Goal: Task Accomplishment & Management: Use online tool/utility

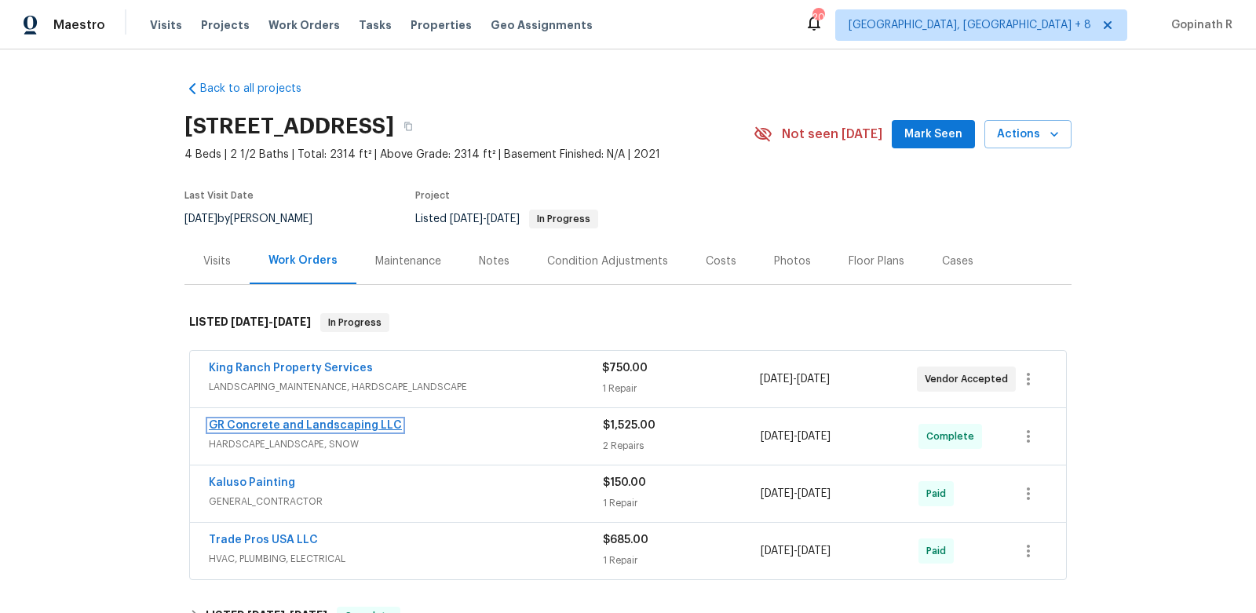
click at [280, 426] on link "GR Concrete and Landscaping LLC" at bounding box center [305, 425] width 193 height 11
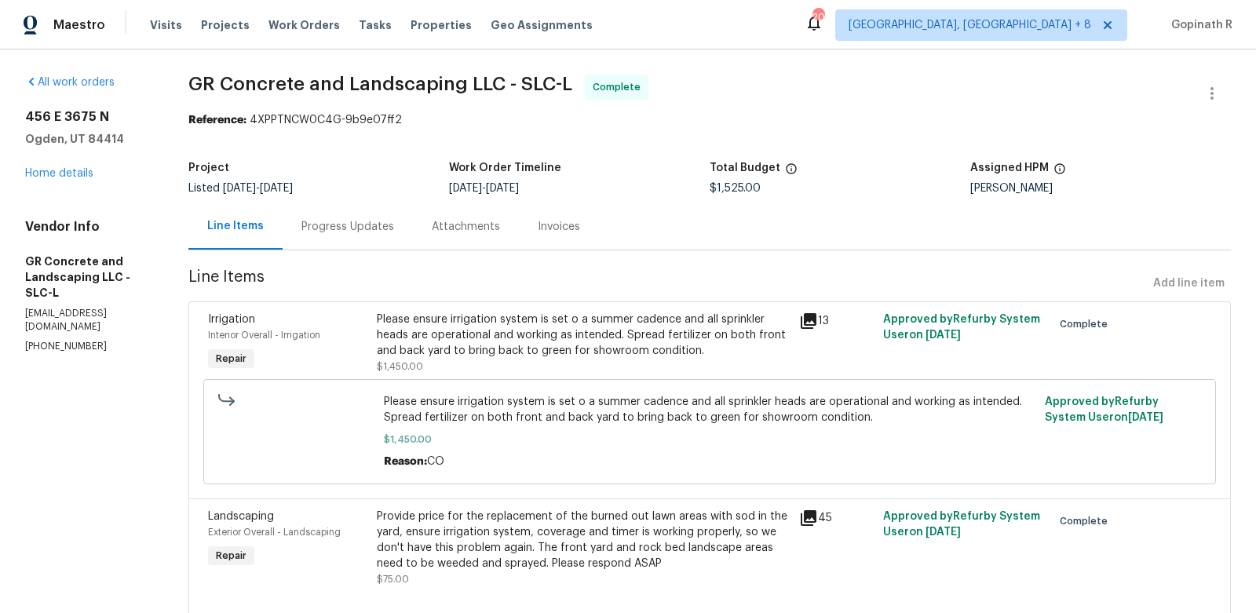
scroll to position [46, 0]
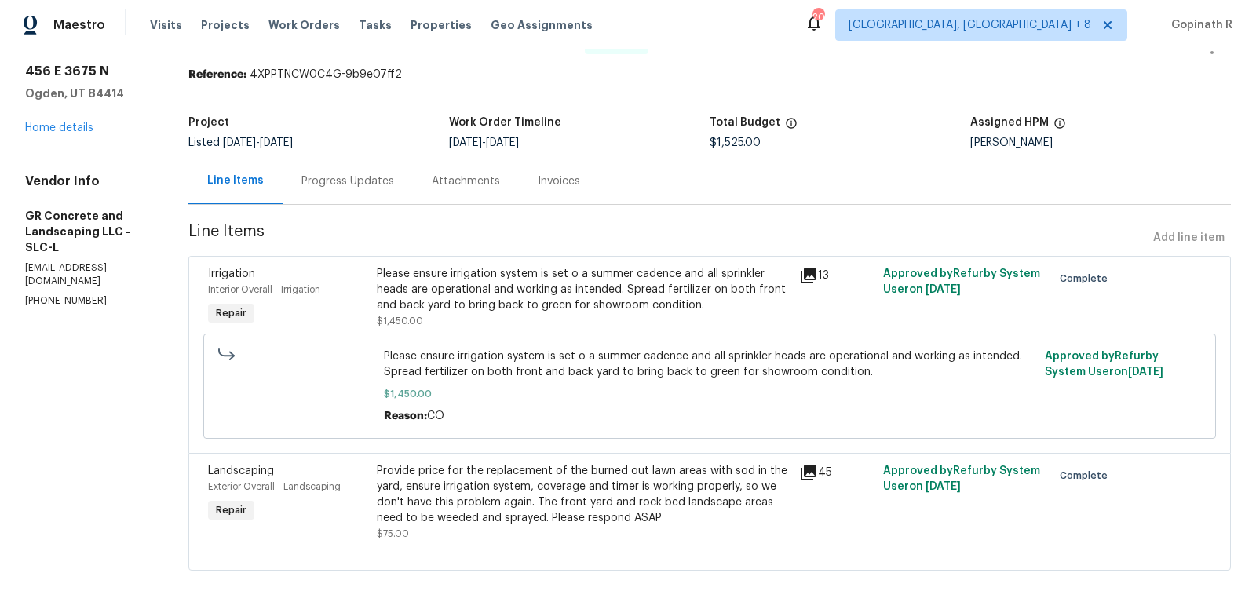
click at [323, 177] on div "Progress Updates" at bounding box center [347, 182] width 93 height 16
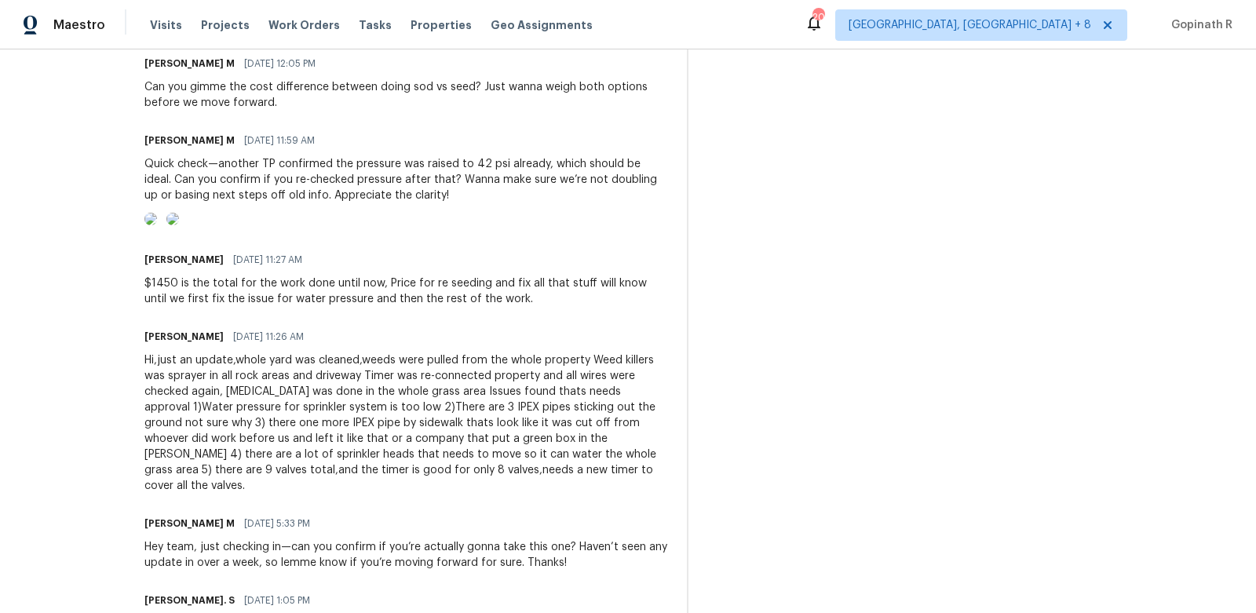
scroll to position [1643, 0]
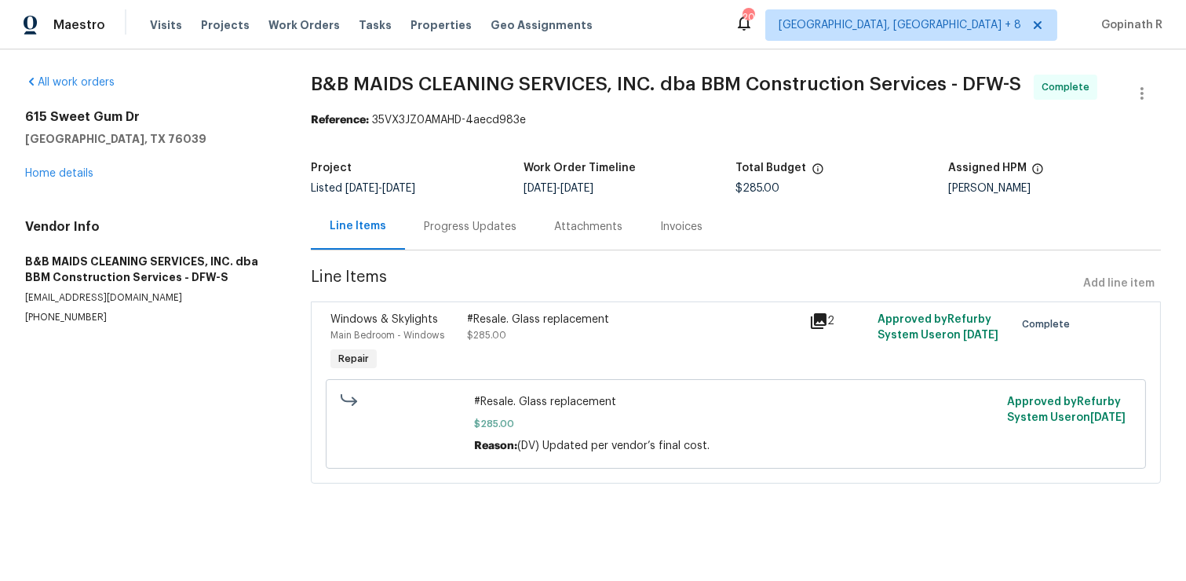
click at [379, 127] on div "Reference: 35VX3JZ0AMAHD-4aecd983e" at bounding box center [736, 120] width 850 height 16
copy div "35VX3JZ0AMAHD"
